Goal: Task Accomplishment & Management: Complete application form

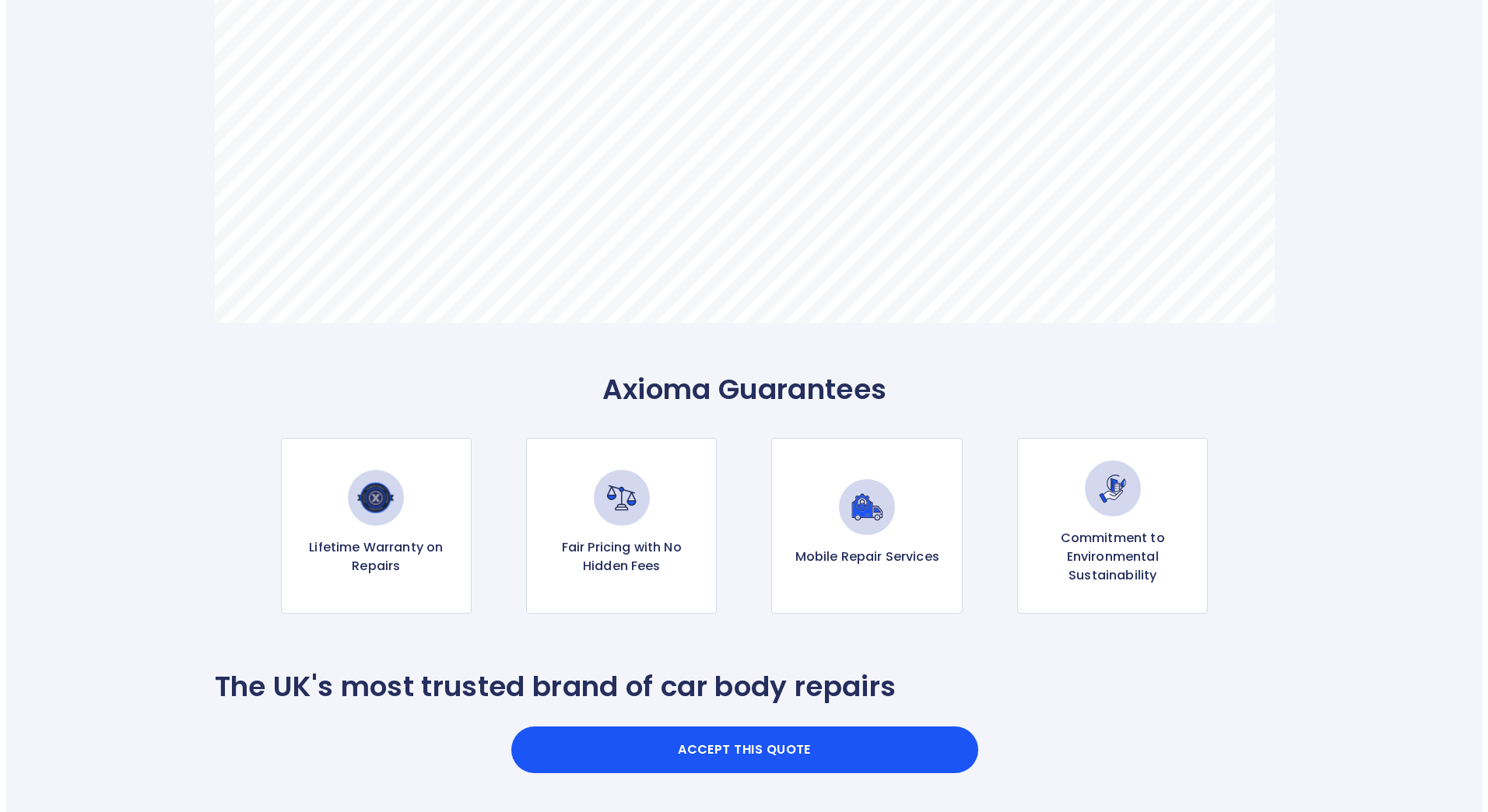
scroll to position [1245, 0]
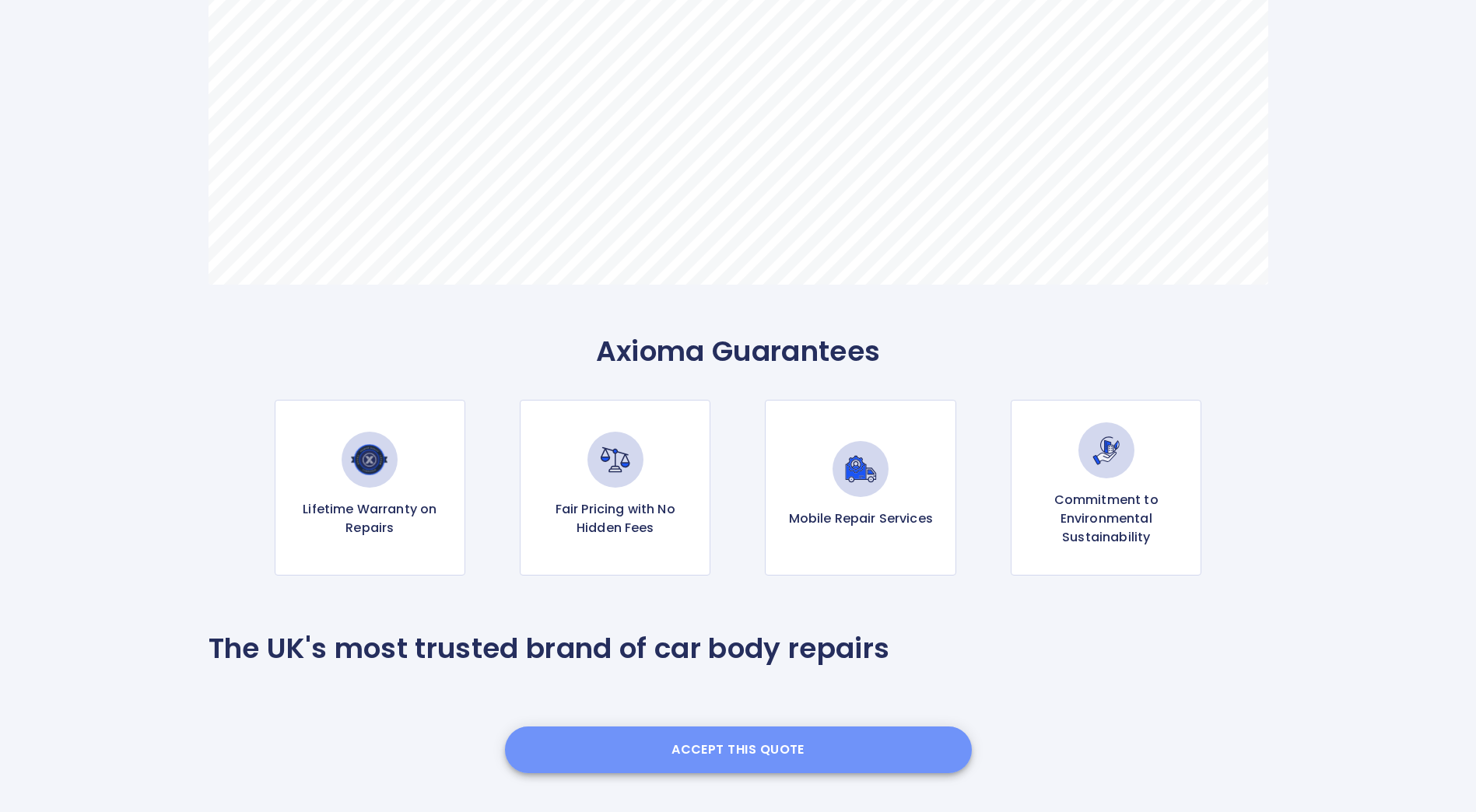
click at [768, 753] on button "Accept this Quote" at bounding box center [738, 751] width 467 height 47
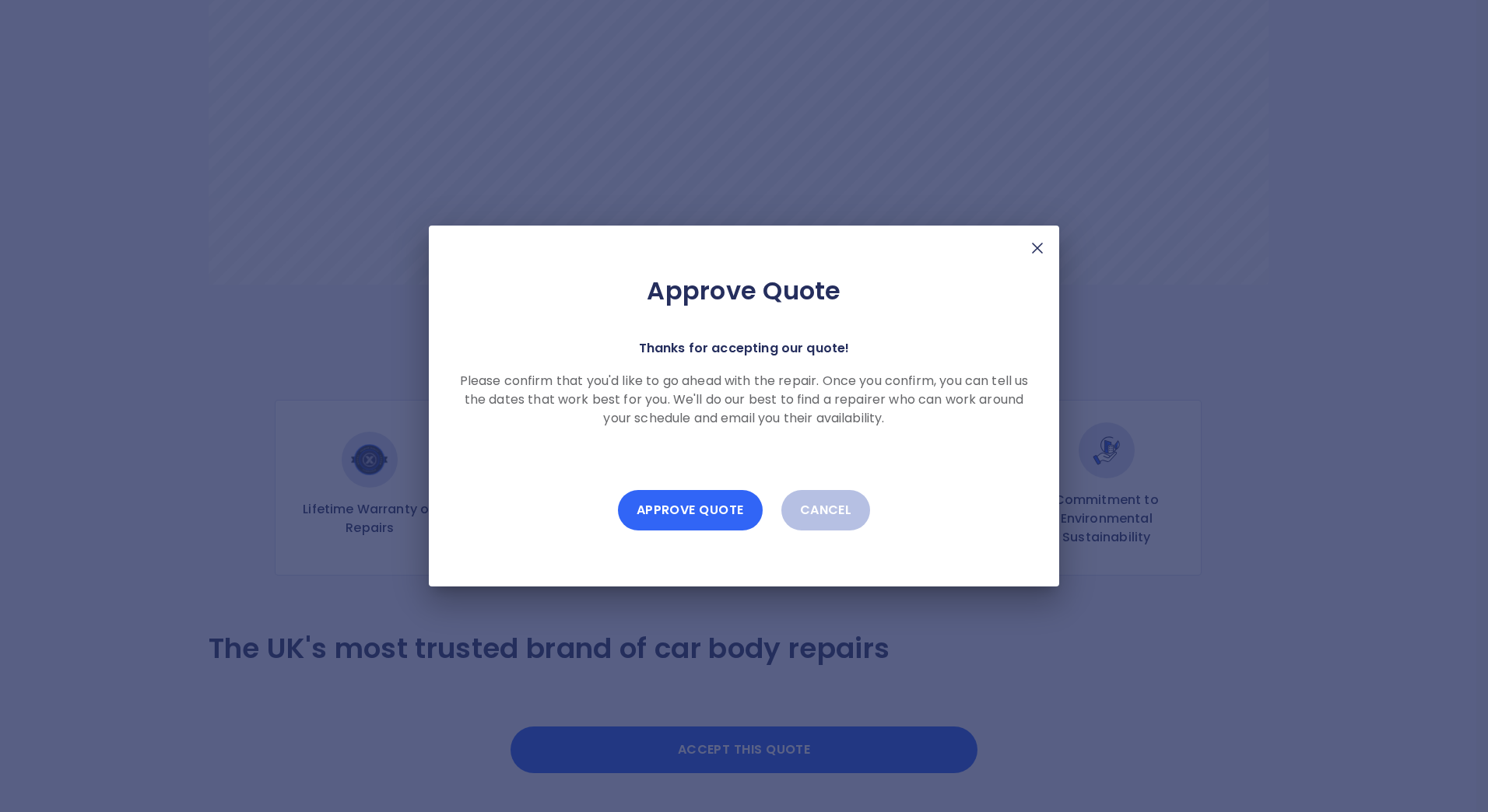
click at [726, 513] on button "Approve Quote" at bounding box center [690, 510] width 145 height 40
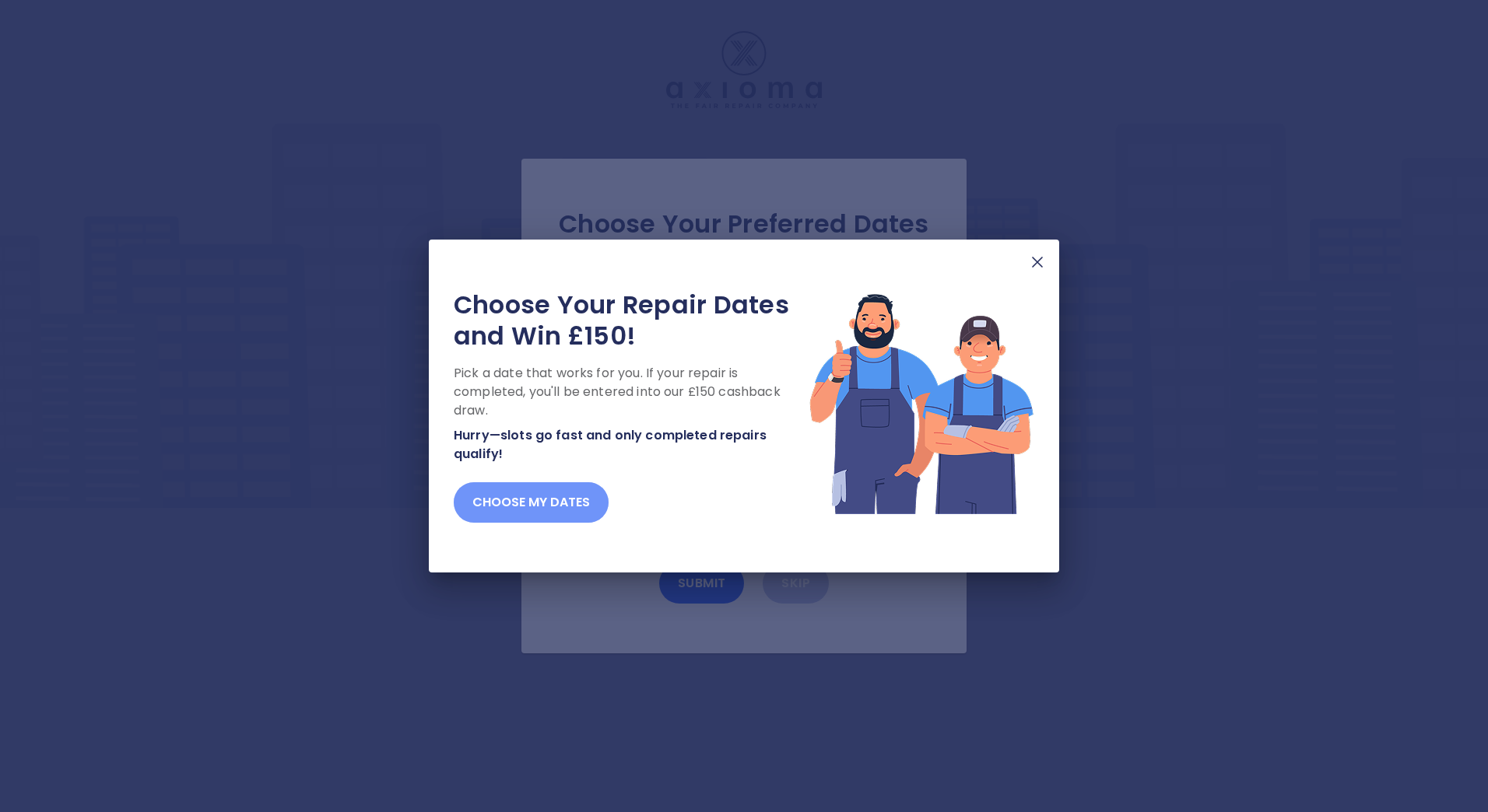
click at [504, 502] on button "Choose my dates" at bounding box center [531, 503] width 155 height 40
click at [526, 510] on button "Choose my dates" at bounding box center [531, 503] width 155 height 40
click at [541, 497] on button "Choose my dates" at bounding box center [531, 503] width 155 height 40
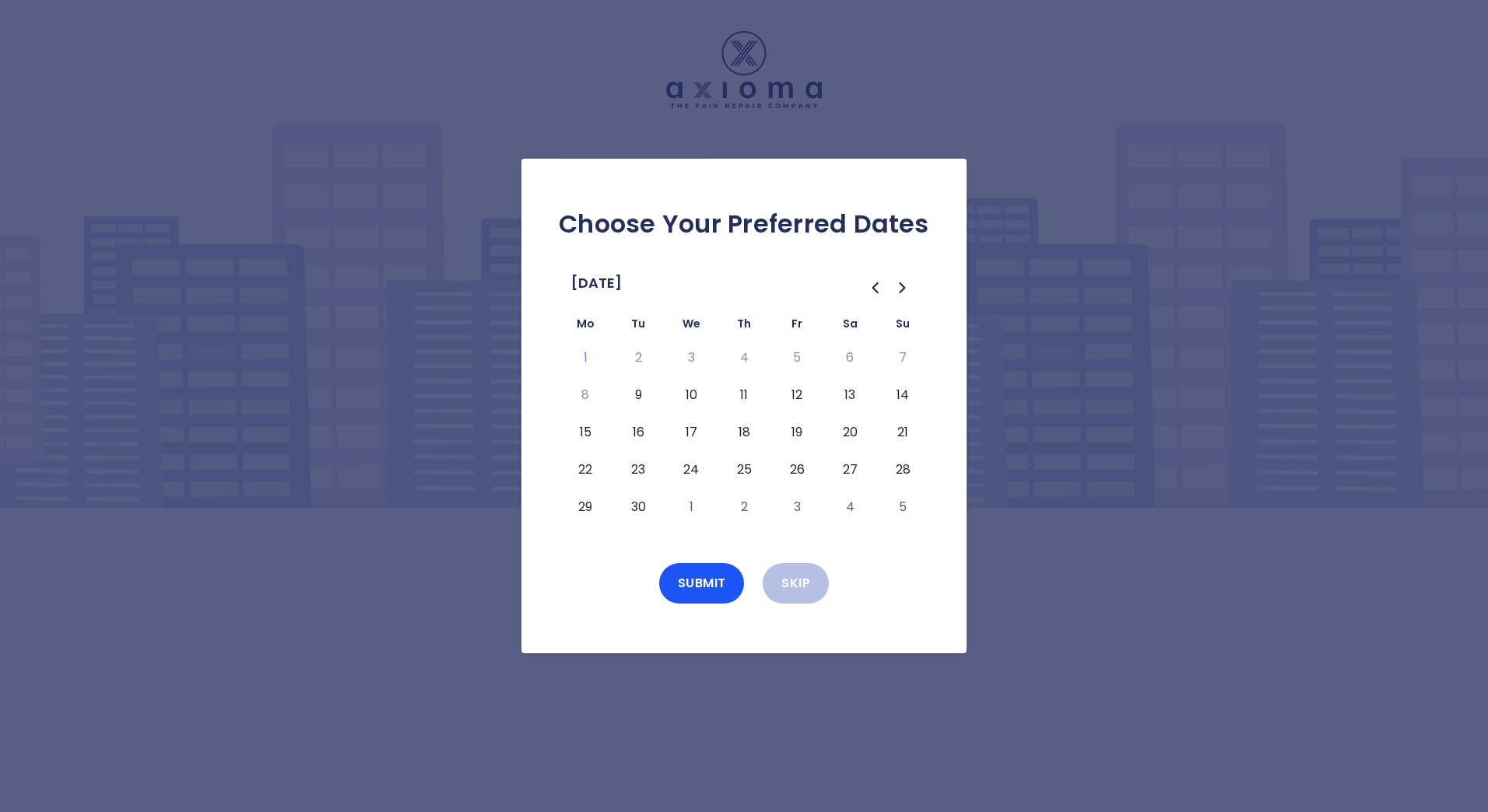
click at [641, 399] on button "9" at bounding box center [637, 395] width 28 height 25
click at [798, 395] on button "12" at bounding box center [796, 395] width 28 height 25
click at [637, 402] on button "9" at bounding box center [637, 395] width 28 height 25
click at [708, 587] on button "Submit" at bounding box center [702, 583] width 86 height 40
